Goal: Task Accomplishment & Management: Use online tool/utility

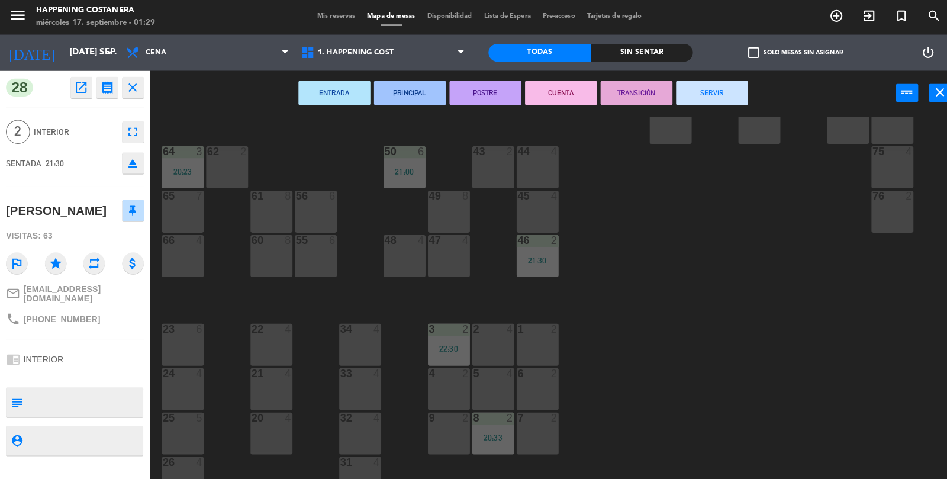
scroll to position [1, 0]
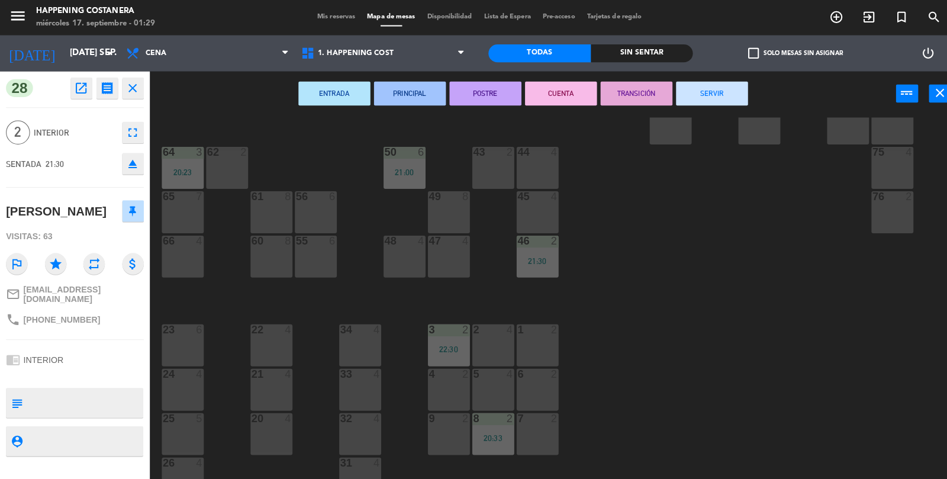
click at [696, 262] on div "69 2 122 6 121 6 120 6 14 4 CAVA 22 101 4 94 2 70 2 123 6 131 2 134 2 132 2 13 …" at bounding box center [552, 326] width 790 height 420
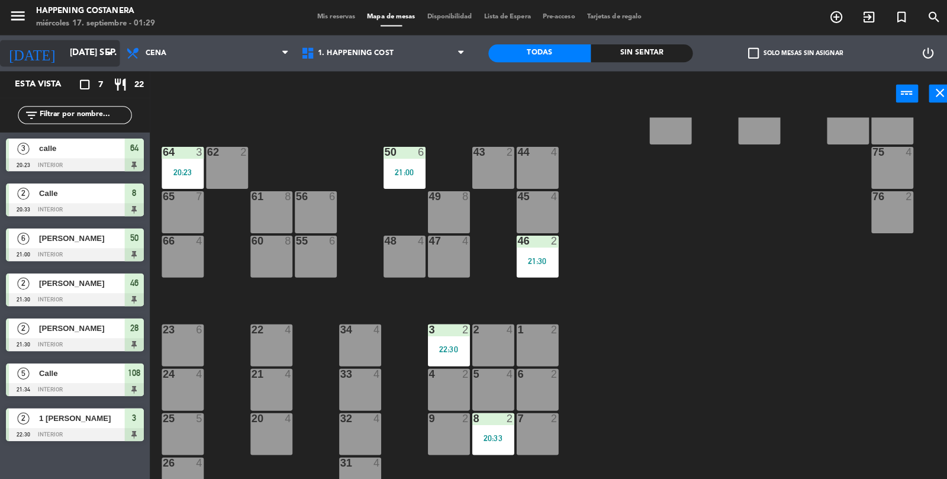
click at [95, 52] on input "mar. 16 sep." at bounding box center [120, 52] width 114 height 22
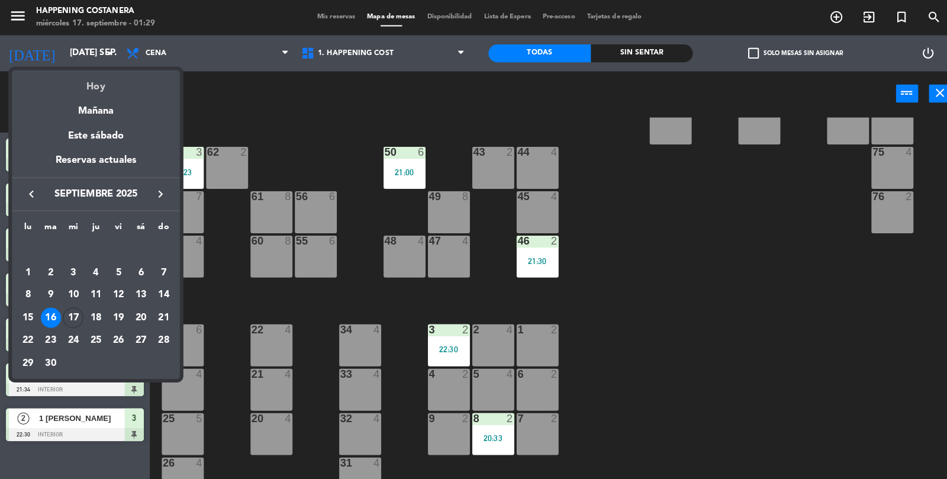
click at [131, 75] on div "Hoy" at bounding box center [95, 81] width 166 height 24
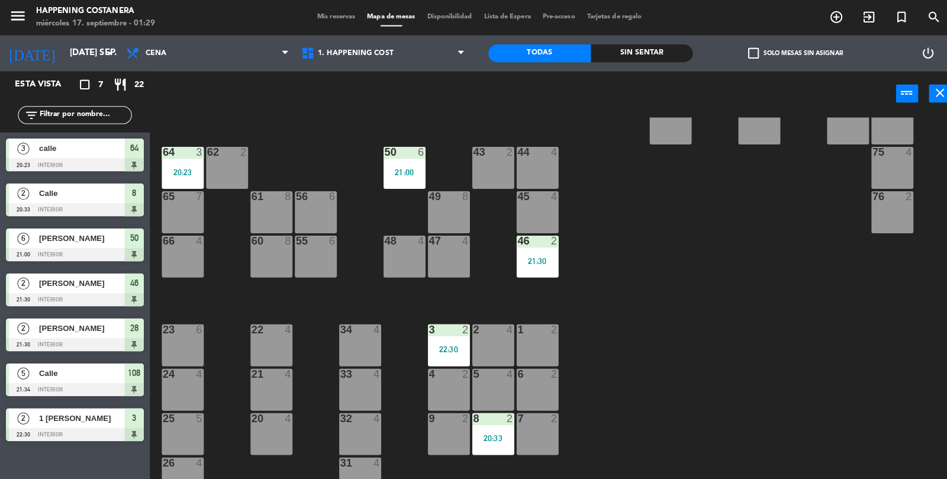
type input "mié. [DATE]"
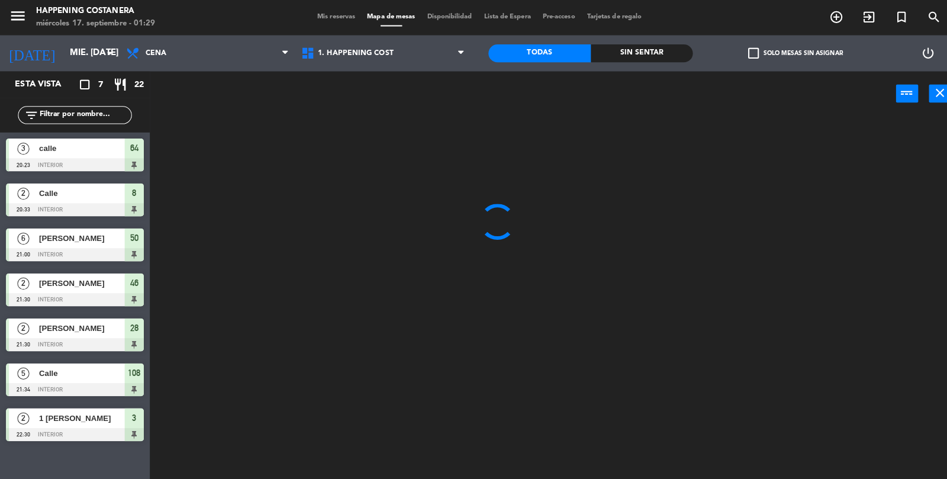
scroll to position [0, 0]
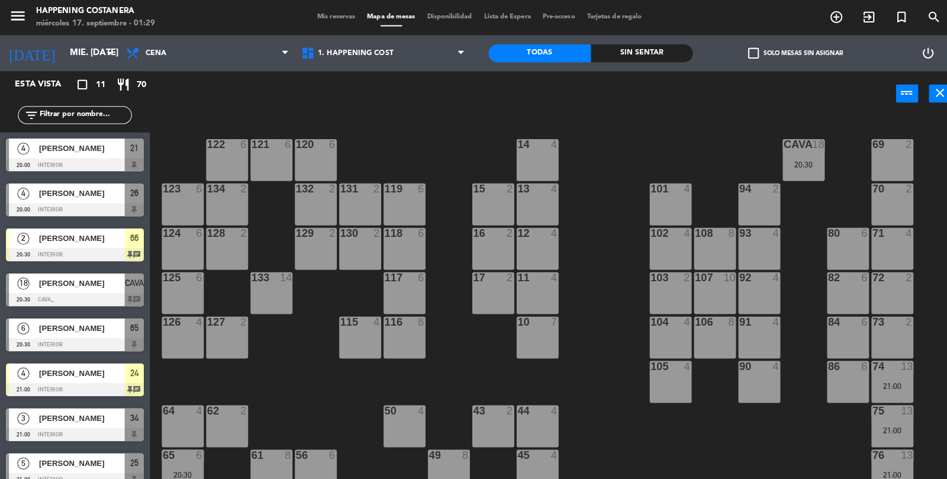
click at [759, 22] on div "add_circle_outline exit_to_app turned_in_not search" at bounding box center [828, 17] width 237 height 21
click at [739, 54] on span "check_box_outline_blank" at bounding box center [744, 52] width 11 height 11
click at [786, 53] on input "check_box_outline_blank Solo mesas sin asignar" at bounding box center [786, 53] width 0 height 0
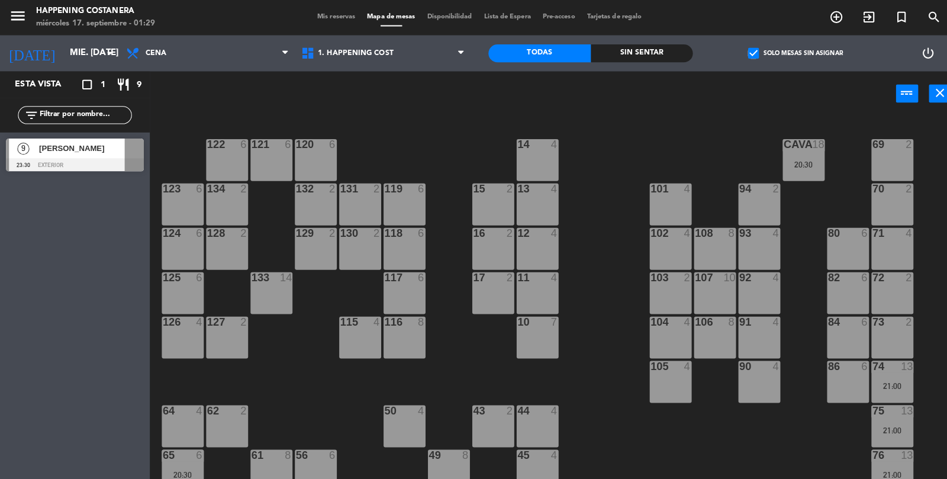
click at [745, 47] on span "check_box" at bounding box center [744, 52] width 11 height 11
click at [786, 53] on input "check_box Solo mesas sin asignar" at bounding box center [786, 53] width 0 height 0
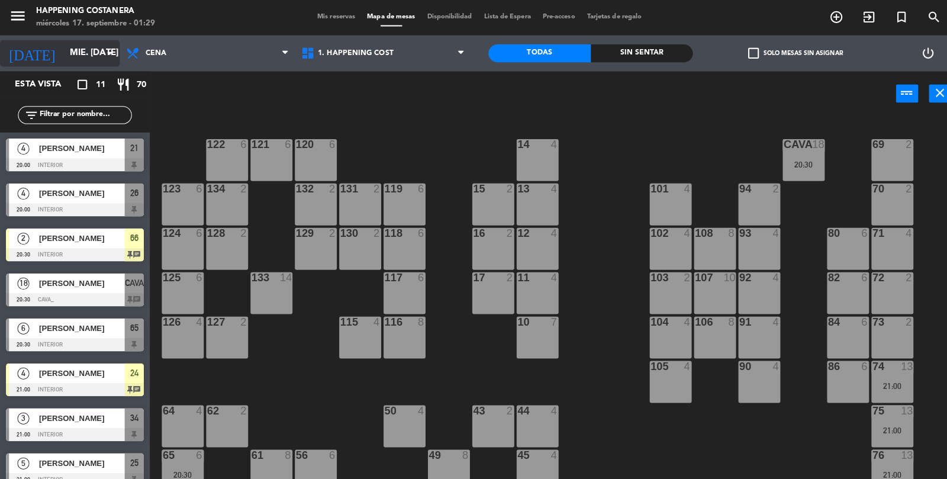
click at [76, 41] on input "mié. [DATE]" at bounding box center [120, 52] width 114 height 22
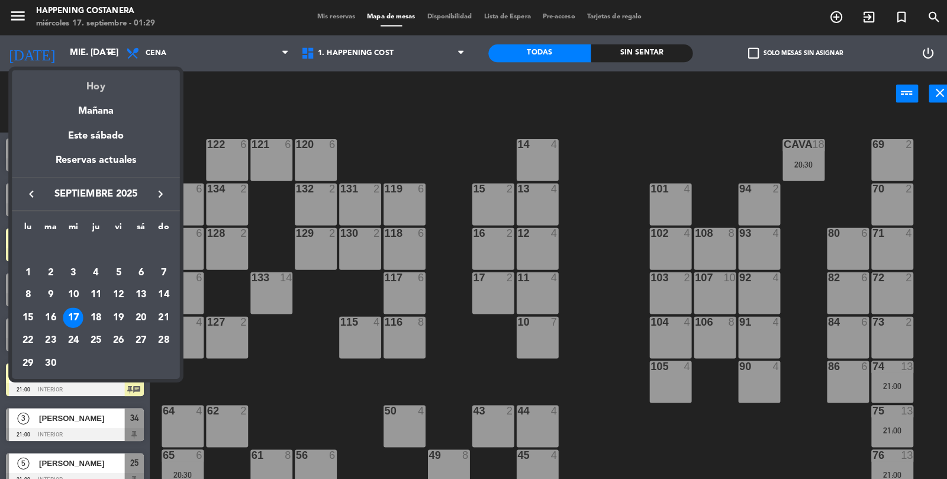
click at [137, 83] on div "Hoy" at bounding box center [95, 81] width 166 height 24
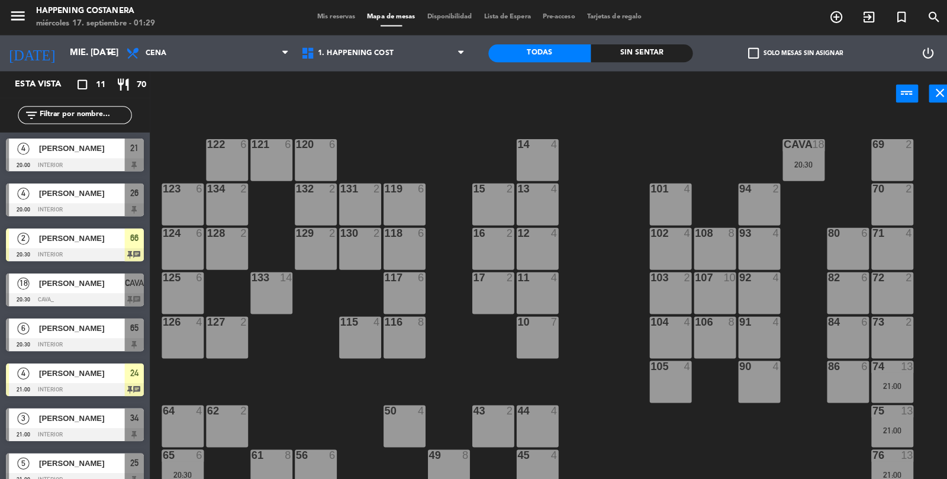
click at [65, 32] on div "menu Happening Costanera miércoles 17. septiembre - 01:29 Mis reservas Mapa de …" at bounding box center [473, 17] width 947 height 36
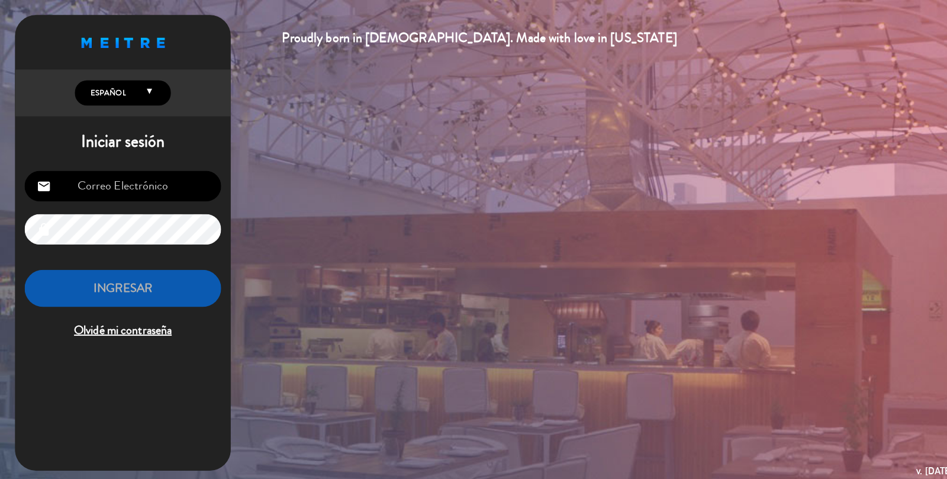
click at [147, 176] on input "email" at bounding box center [121, 184] width 194 height 30
type input "[EMAIL_ADDRESS][DOMAIN_NAME]"
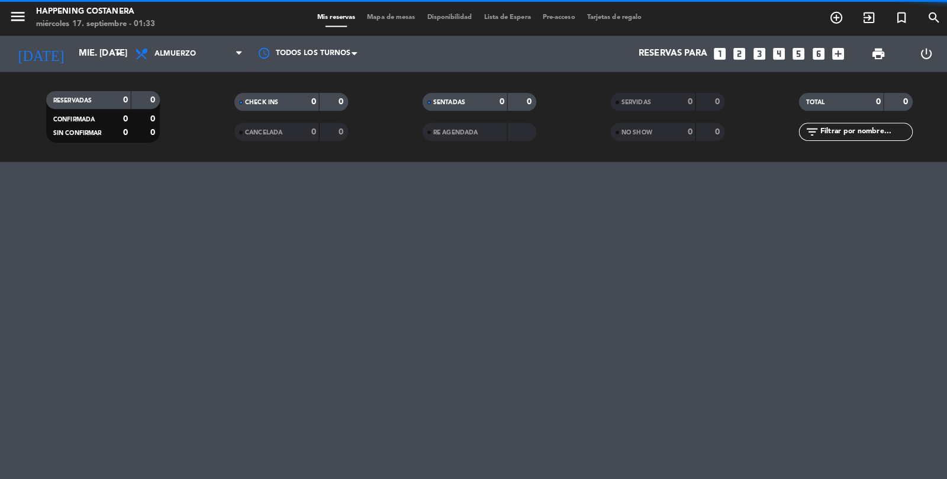
click at [387, 17] on span "Mapa de mesas" at bounding box center [386, 17] width 59 height 7
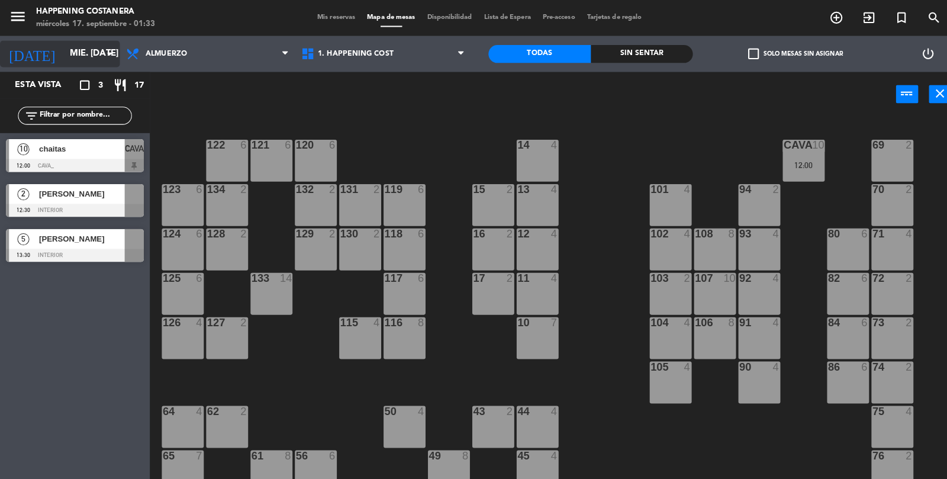
click at [108, 57] on icon "arrow_drop_down" at bounding box center [108, 53] width 14 height 14
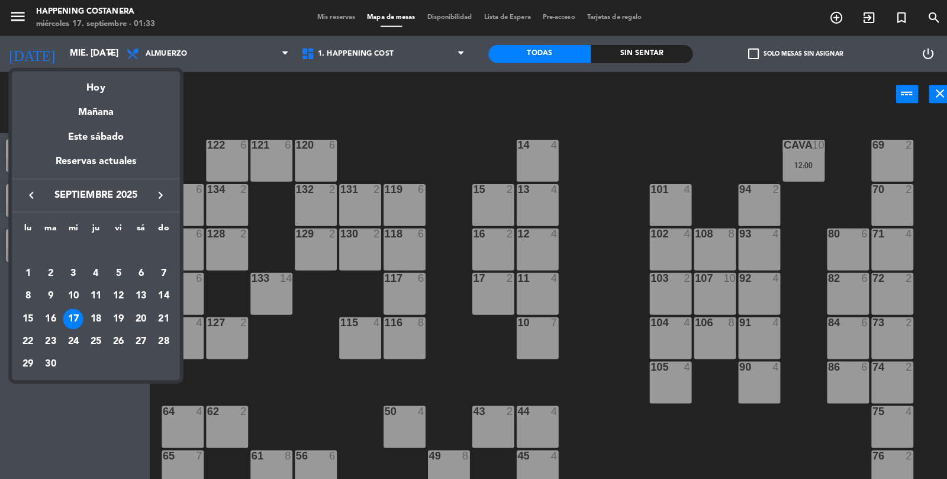
click at [409, 109] on div at bounding box center [473, 239] width 947 height 479
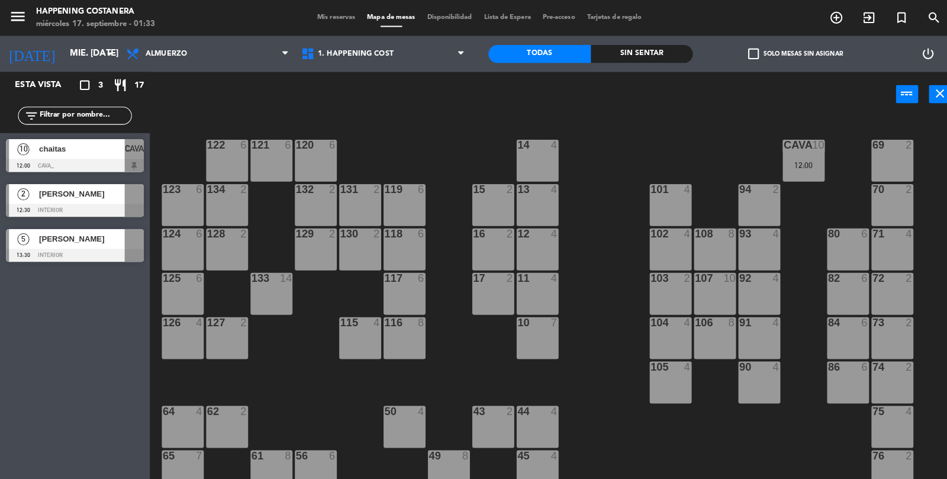
click at [97, 158] on div at bounding box center [74, 163] width 136 height 13
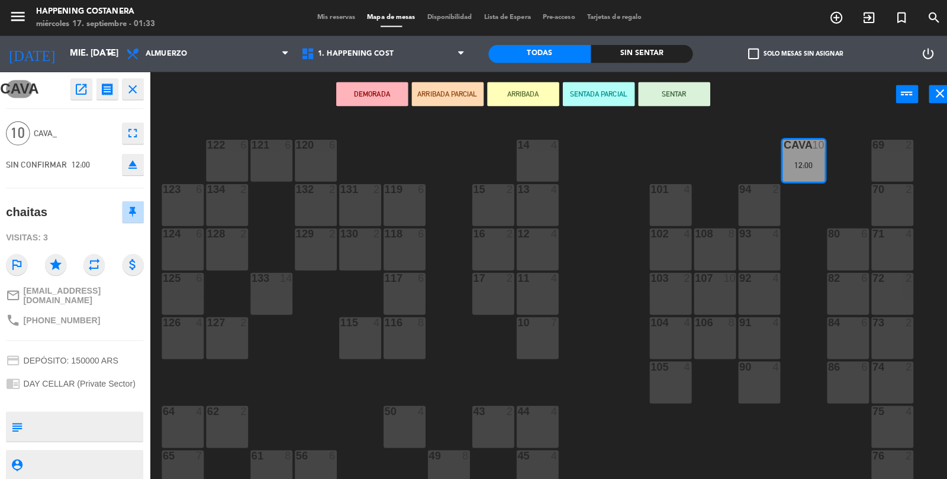
click at [345, 82] on button "DEMORADA" at bounding box center [367, 93] width 71 height 24
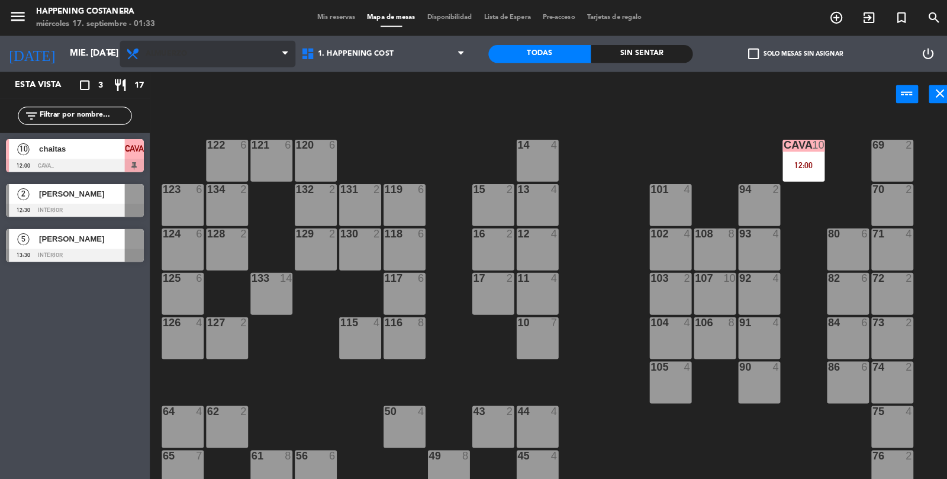
click at [189, 63] on span "Almuerzo" at bounding box center [204, 53] width 173 height 26
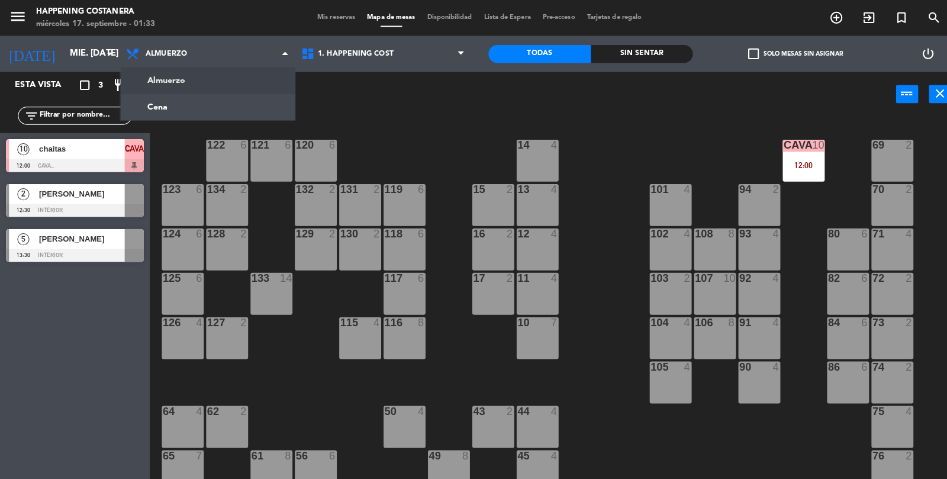
click at [185, 128] on div "69 2 122 6 121 6 120 6 14 4 CAVA 10 12:00 101 4 94 2 70 2 123 6 131 2 134 2 132…" at bounding box center [552, 299] width 790 height 364
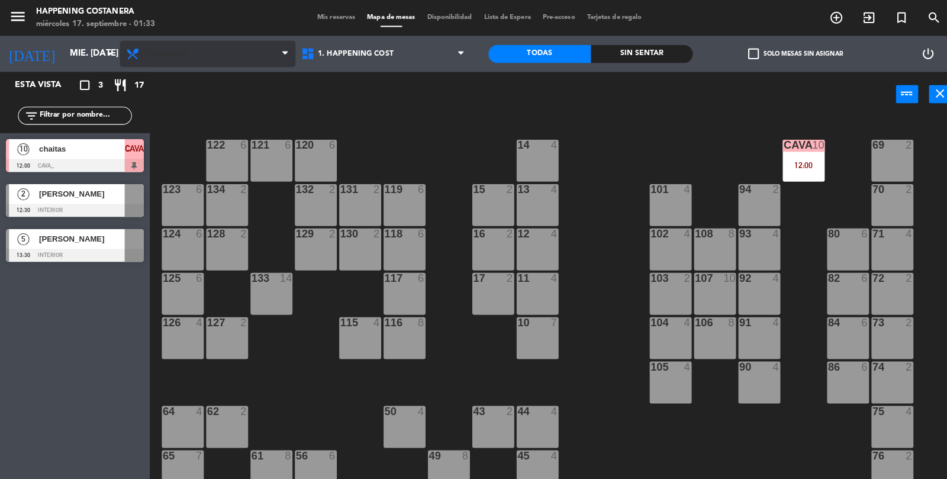
click at [223, 65] on span "Almuerzo" at bounding box center [204, 53] width 173 height 26
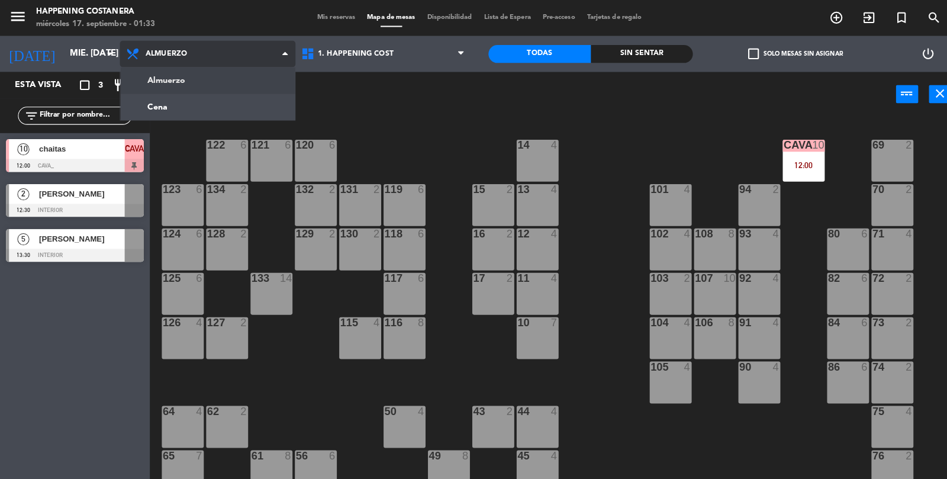
click at [219, 108] on ng-component "menu Happening Costanera miércoles 17. septiembre - 01:33 Mis reservas Mapa de …" at bounding box center [473, 240] width 947 height 480
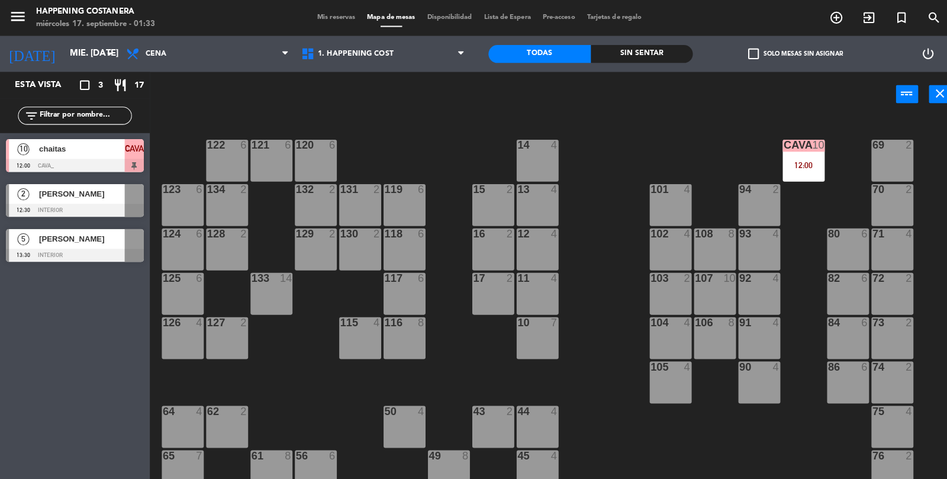
click at [750, 52] on span "check_box_outline_blank" at bounding box center [744, 53] width 11 height 11
click at [786, 53] on input "check_box_outline_blank Solo mesas sin asignar" at bounding box center [786, 53] width 0 height 0
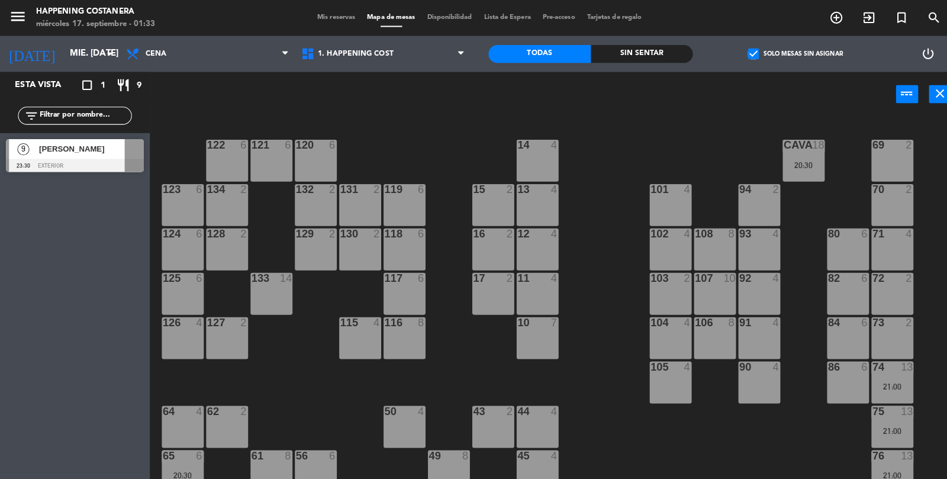
click at [752, 50] on label "check_box Solo mesas sin asignar" at bounding box center [786, 53] width 94 height 11
click at [786, 53] on input "check_box Solo mesas sin asignar" at bounding box center [786, 53] width 0 height 0
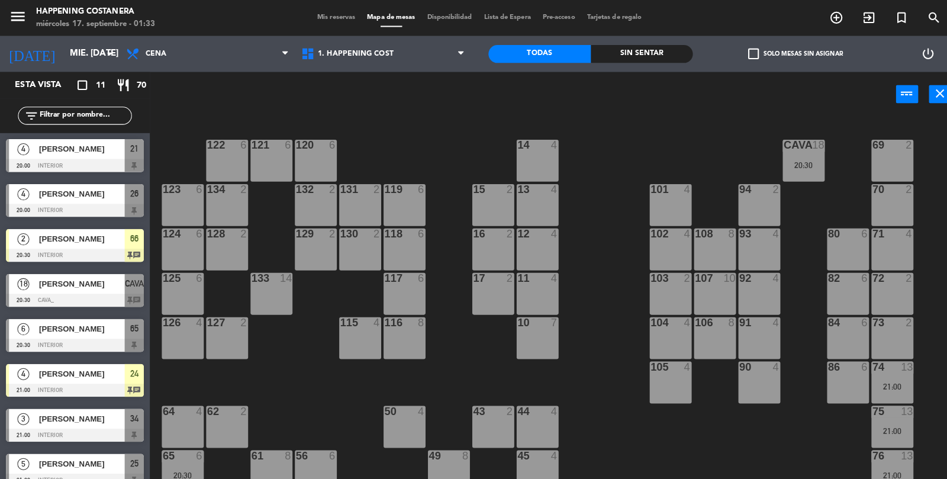
click at [800, 160] on div "20:30" at bounding box center [793, 163] width 41 height 8
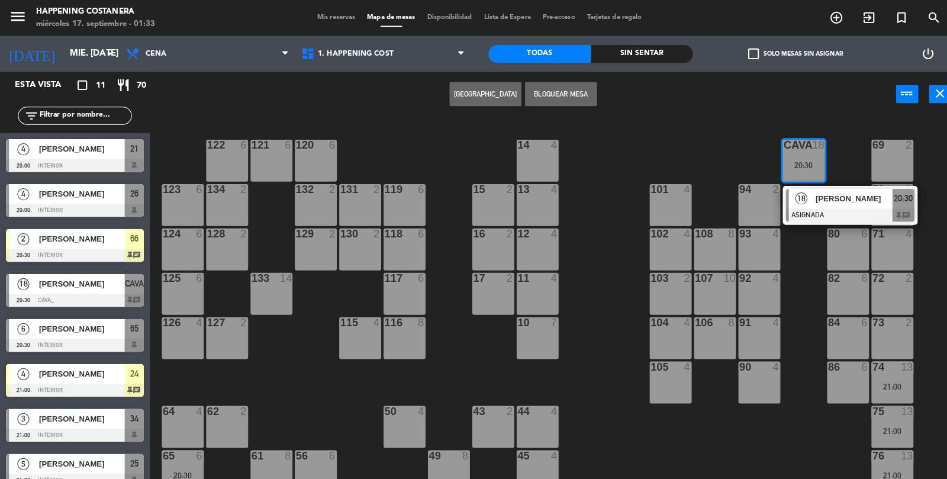
click at [822, 191] on span "[PERSON_NAME]" at bounding box center [844, 196] width 76 height 12
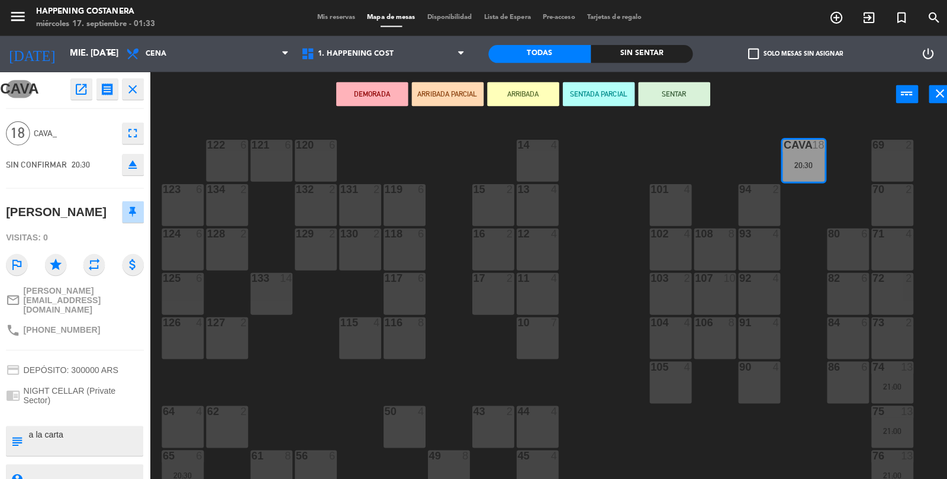
click at [71, 82] on button "open_in_new" at bounding box center [80, 87] width 21 height 21
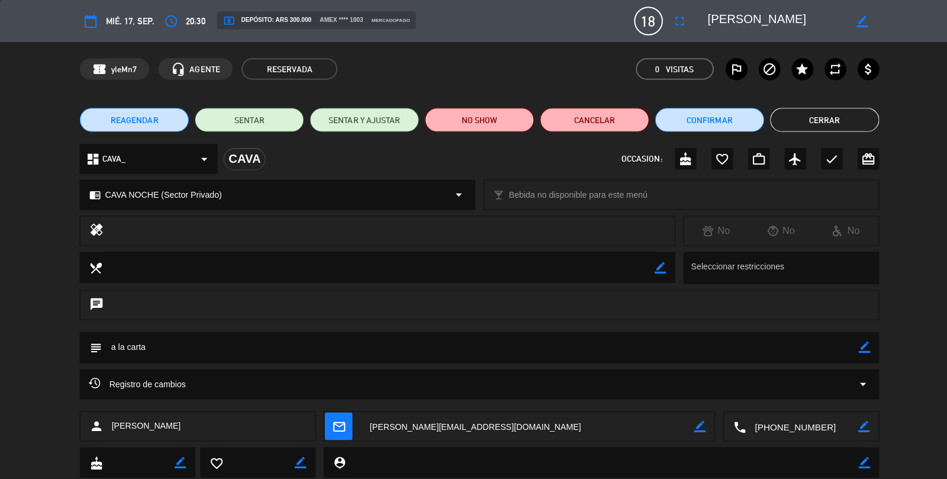
click at [842, 109] on button "Cerrar" at bounding box center [815, 119] width 108 height 24
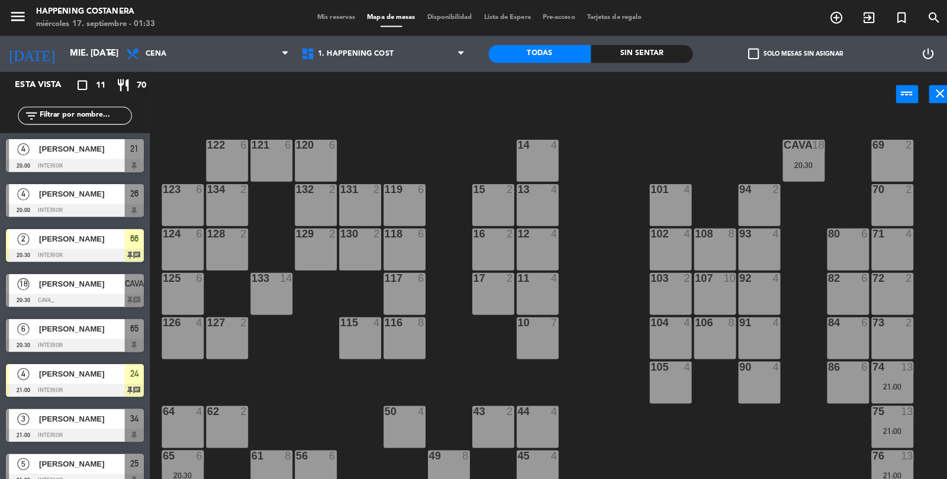
click at [106, 250] on div at bounding box center [74, 252] width 136 height 13
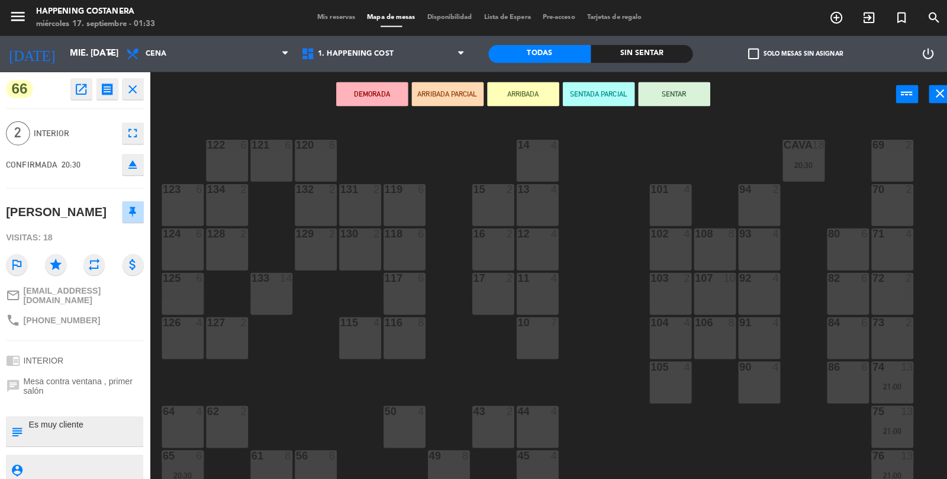
click at [697, 417] on div "69 2 122 6 121 6 120 6 14 4 CAVA 18 20:30 101 4 94 2 70 2 123 6 131 2 134 2 132…" at bounding box center [552, 299] width 790 height 364
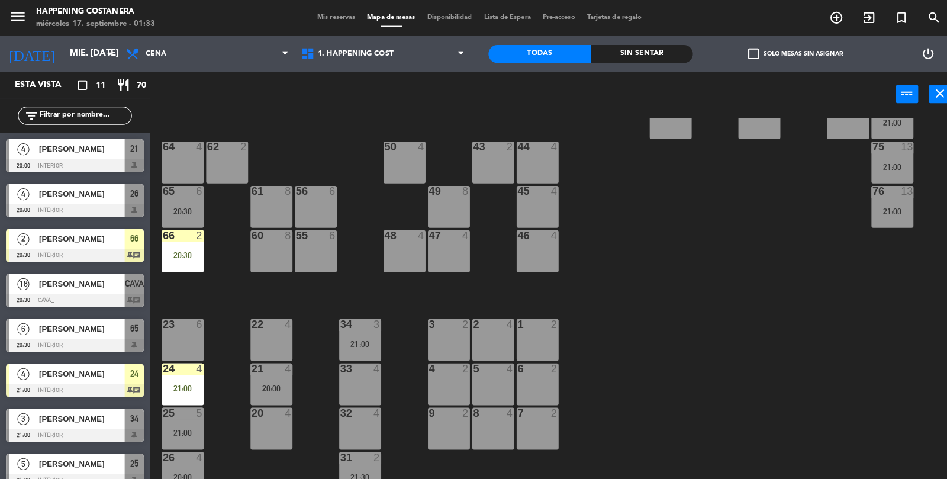
scroll to position [282, 0]
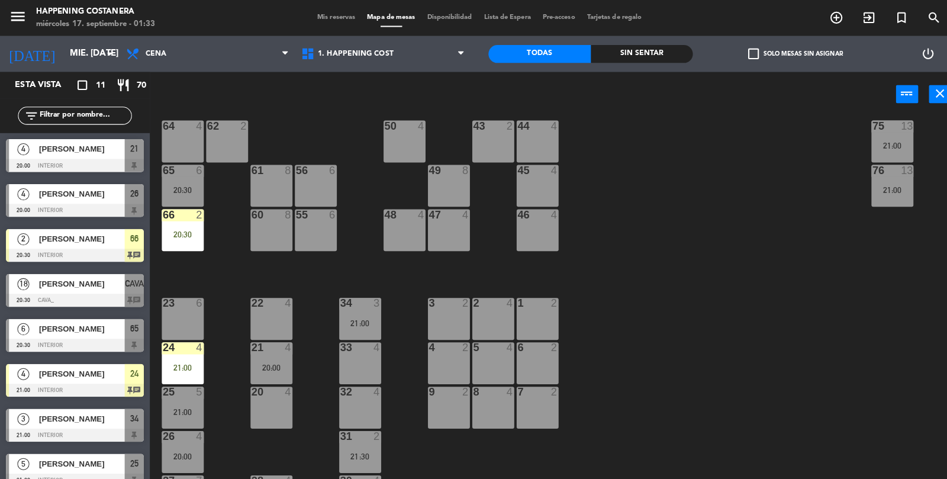
click at [186, 233] on div "20:30" at bounding box center [180, 231] width 41 height 8
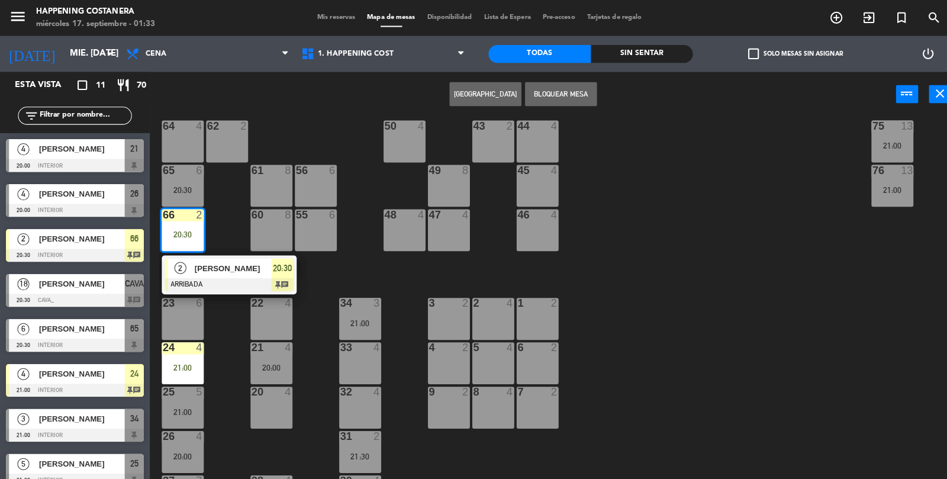
click at [663, 220] on div "69 2 122 6 121 6 120 6 14 4 CAVA 18 20:30 101 4 94 2 70 2 123 6 131 2 134 2 132…" at bounding box center [552, 299] width 790 height 364
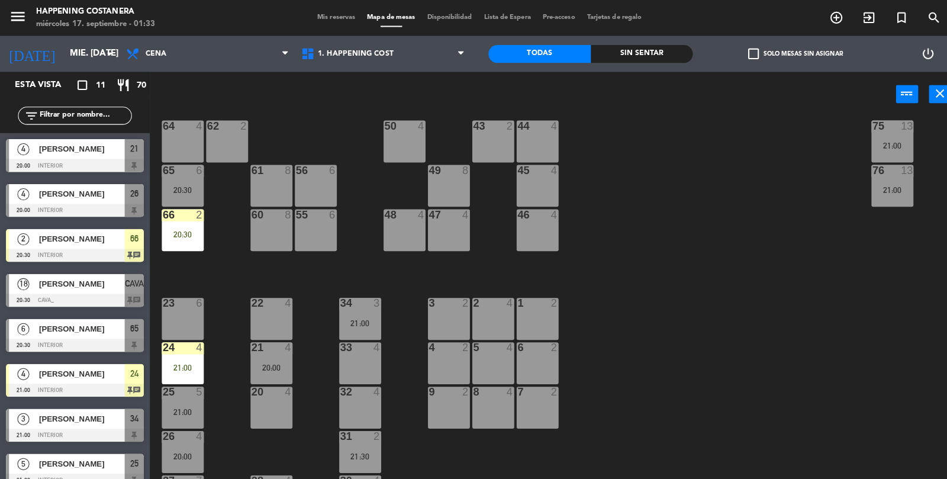
click at [166, 369] on div "24 4 21:00" at bounding box center [180, 358] width 41 height 41
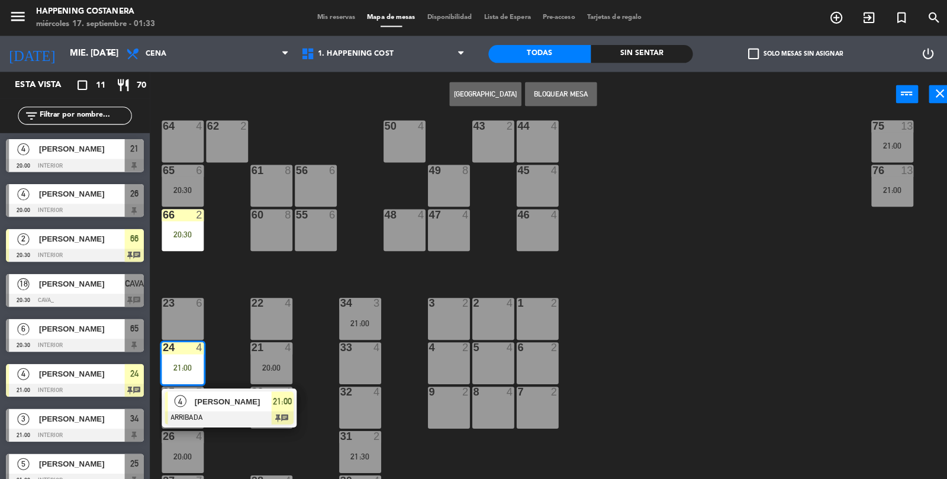
click at [667, 247] on div "69 2 122 6 121 6 120 6 14 4 CAVA 18 20:30 101 4 94 2 70 2 123 6 131 2 134 2 132…" at bounding box center [552, 299] width 790 height 364
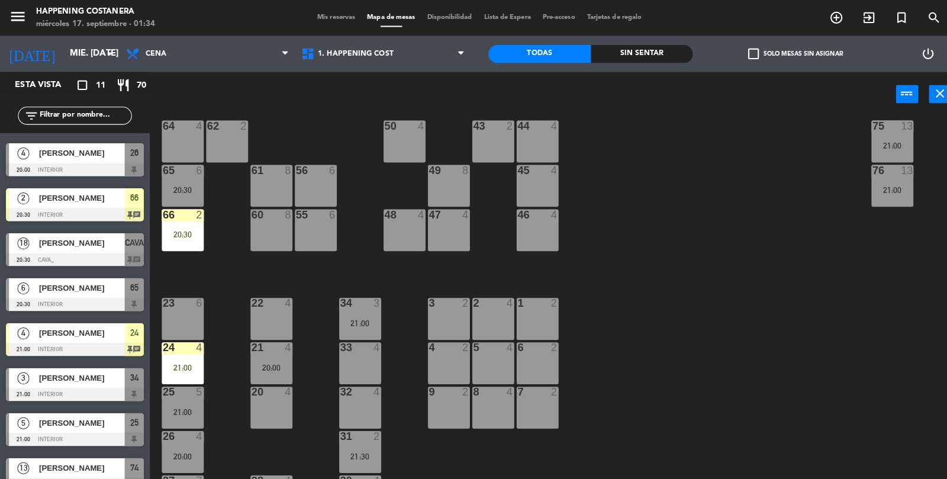
scroll to position [142, 0]
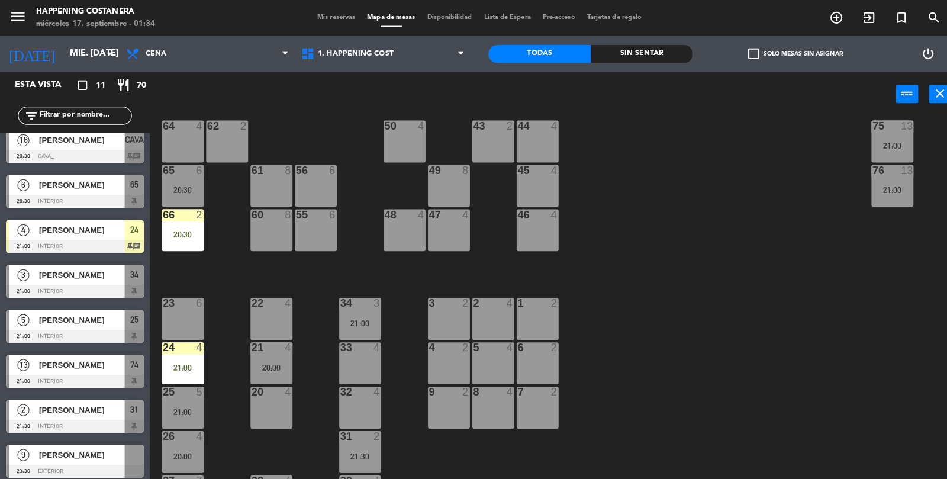
click at [102, 373] on div at bounding box center [74, 376] width 136 height 13
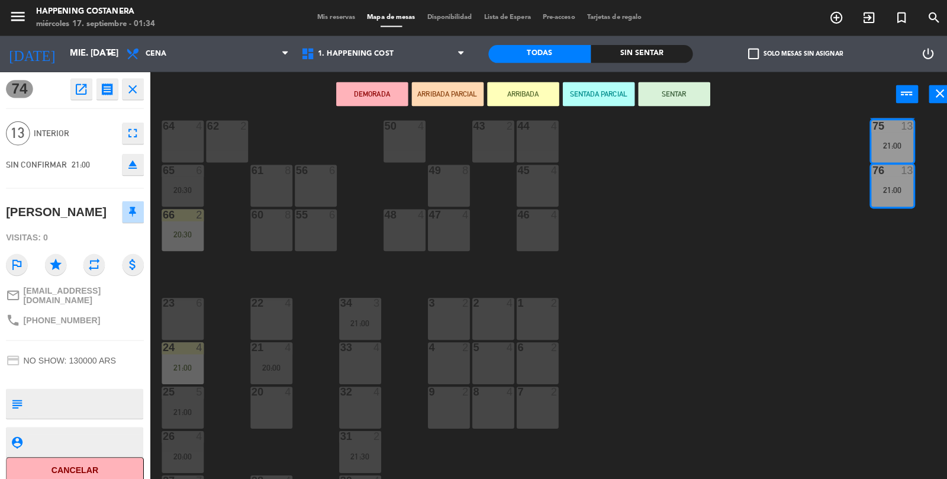
scroll to position [0, 0]
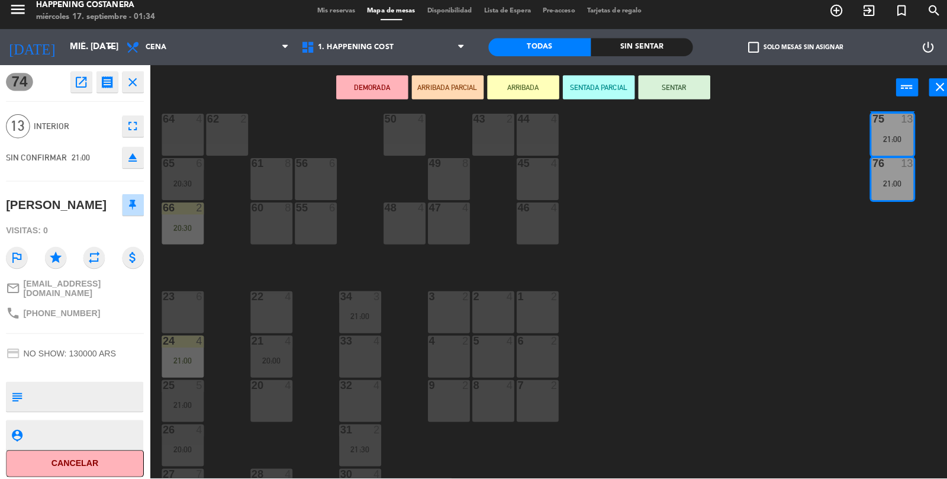
click at [70, 93] on button "open_in_new" at bounding box center [80, 87] width 21 height 21
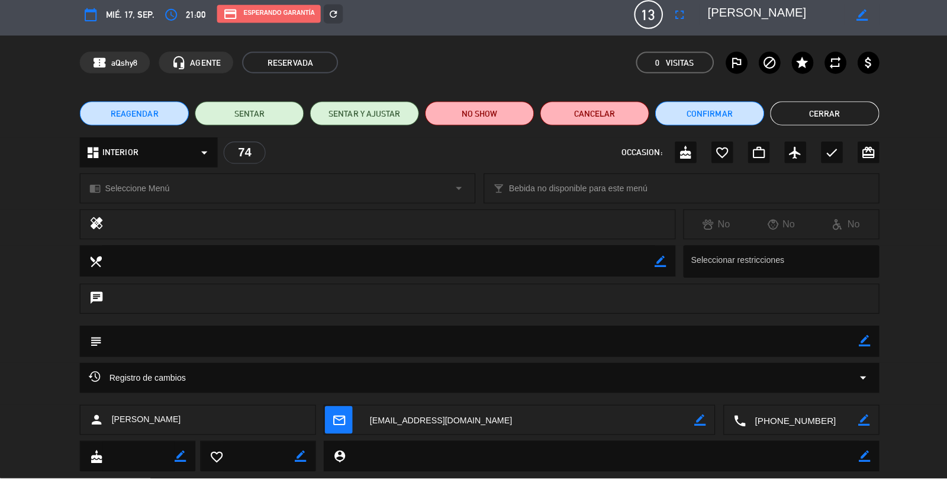
click at [853, 385] on icon "arrow_drop_down" at bounding box center [852, 379] width 14 height 14
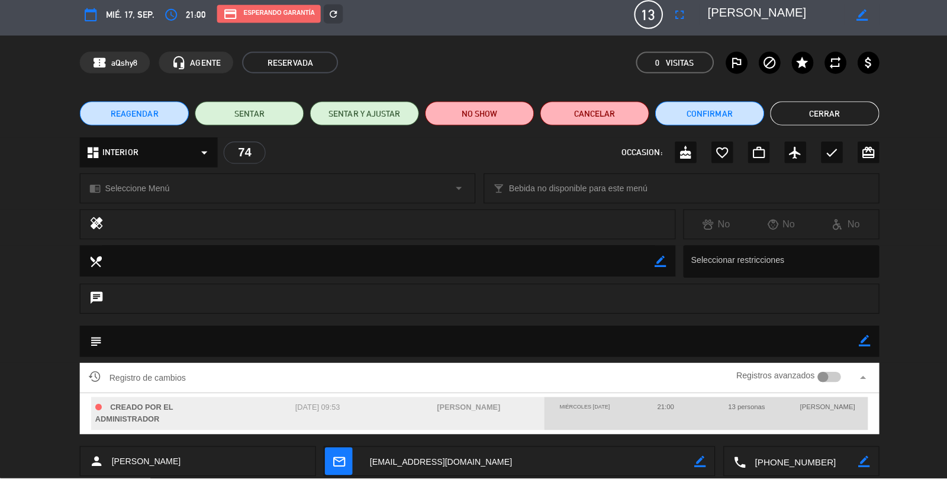
click at [914, 253] on div "local_dining border_color Seleccionar restricciones" at bounding box center [473, 268] width 947 height 38
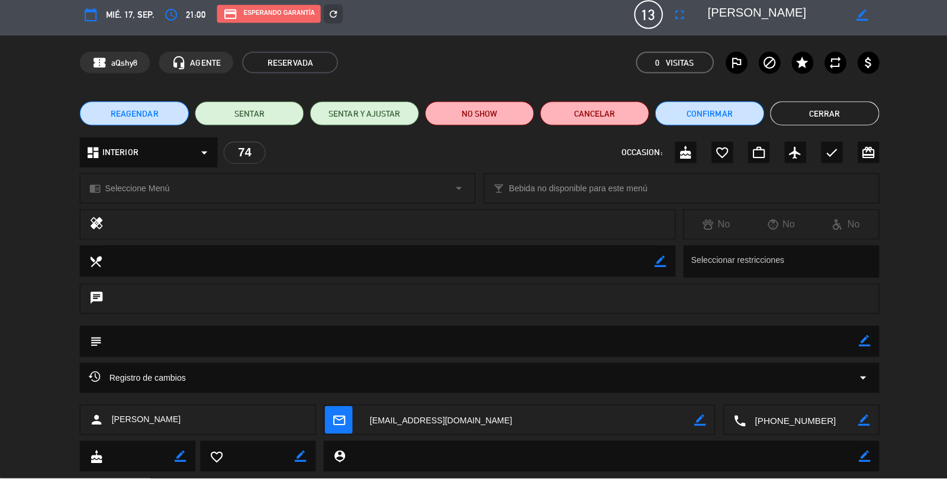
click at [822, 379] on div "Registro de cambios arrow_drop_down" at bounding box center [473, 379] width 771 height 14
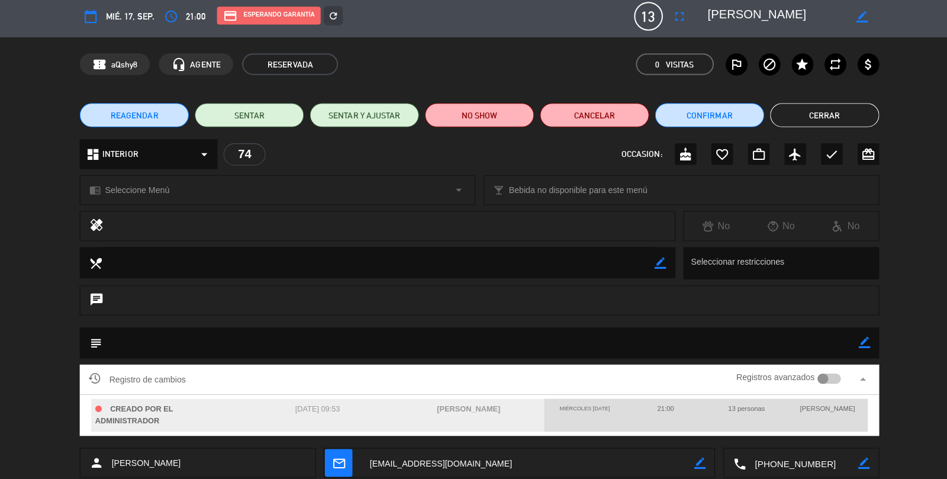
scroll to position [1, 0]
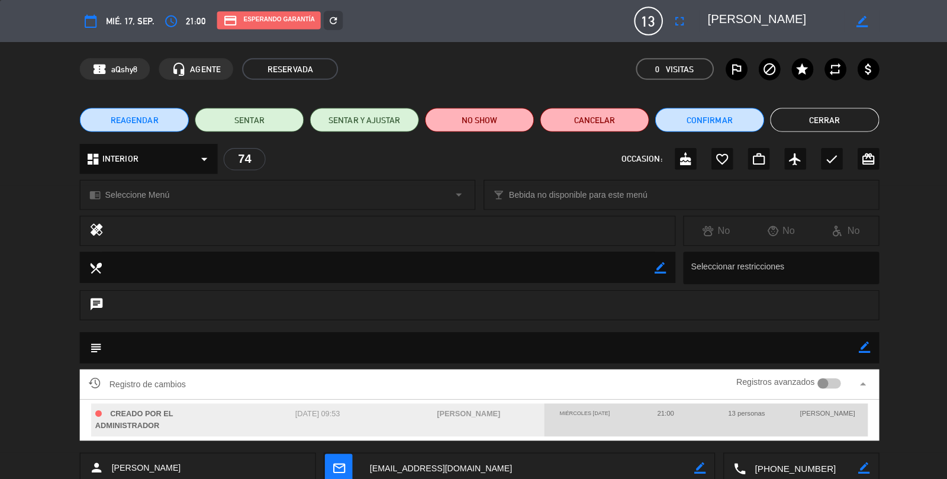
click at [925, 177] on div "dashboard INTERIOR arrow_drop_down 74 OCCASION: cake favorite_border work_outli…" at bounding box center [473, 162] width 947 height 41
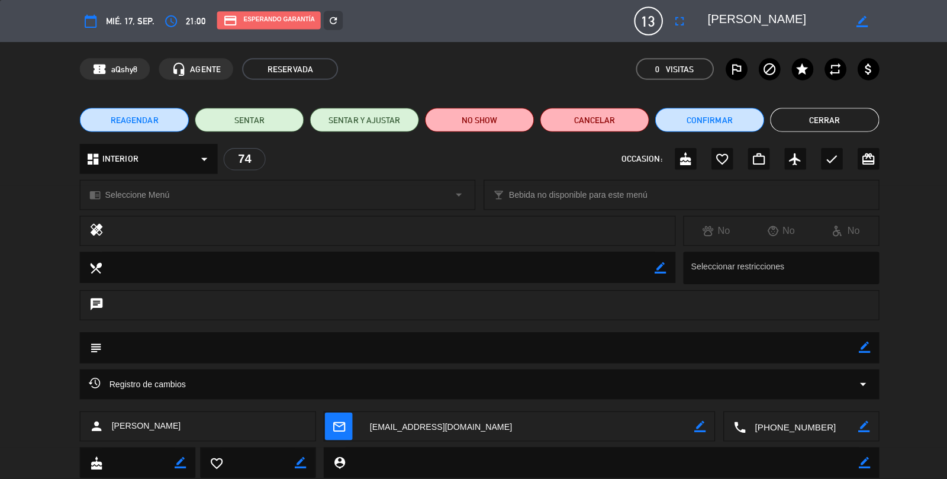
click at [854, 117] on button "Cerrar" at bounding box center [815, 119] width 108 height 24
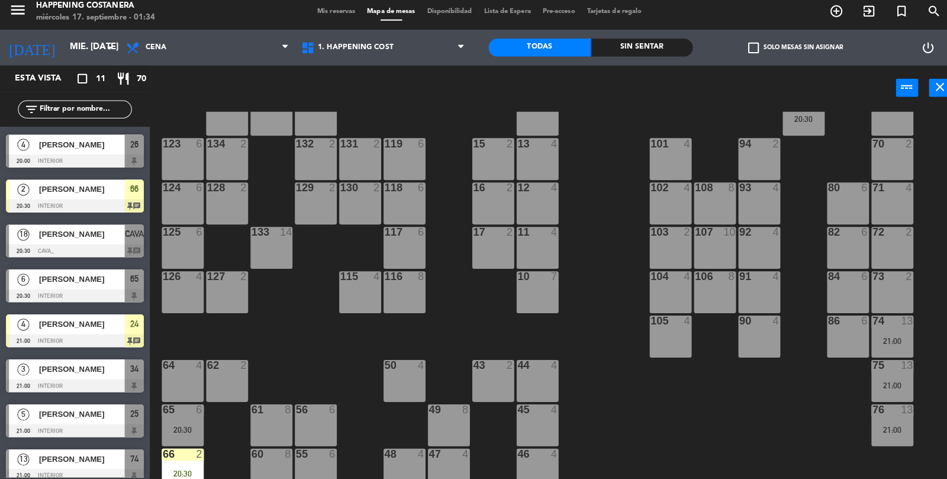
scroll to position [38, 0]
click at [872, 349] on div "74 13 21:00" at bounding box center [881, 338] width 41 height 41
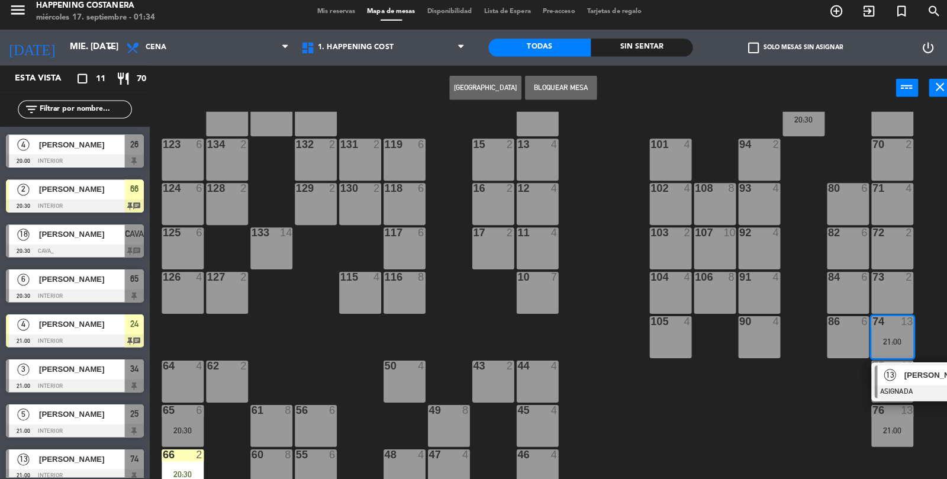
click at [924, 381] on span "[PERSON_NAME]" at bounding box center [931, 376] width 76 height 12
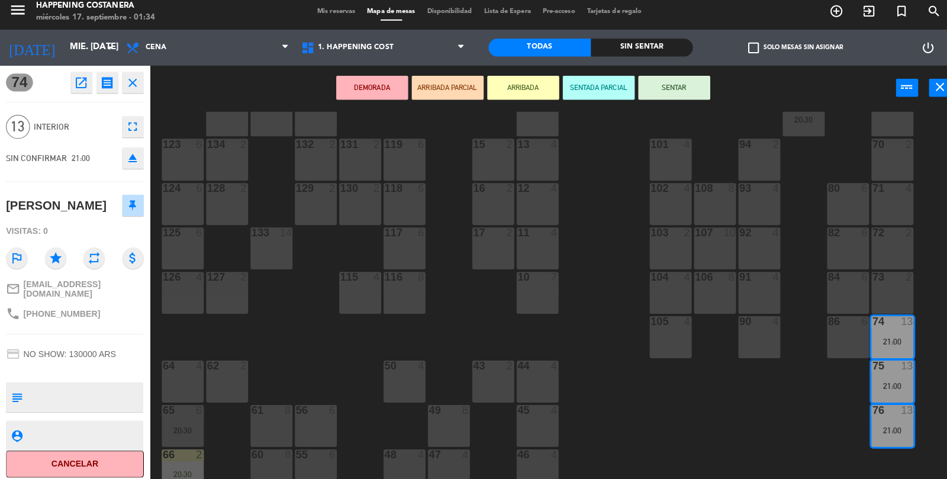
click at [522, 83] on button "ARRIBADA" at bounding box center [516, 93] width 71 height 24
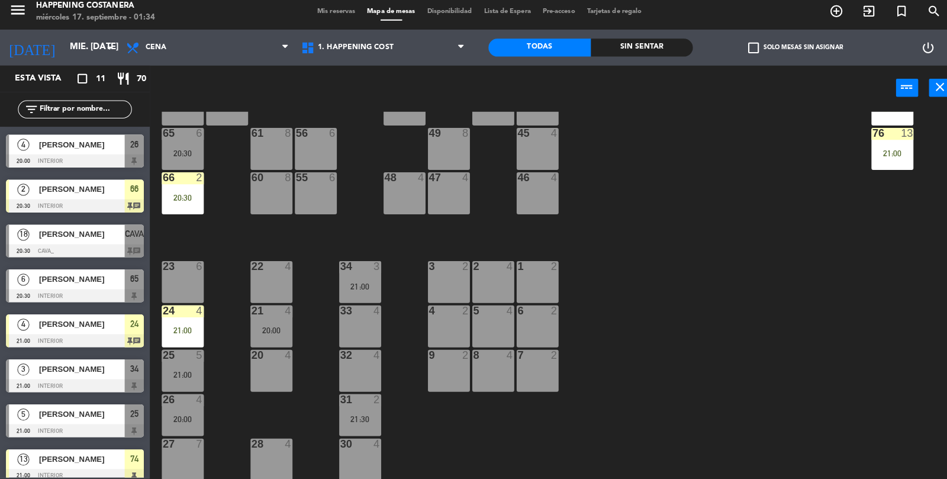
scroll to position [0, 0]
